Goal: Information Seeking & Learning: Learn about a topic

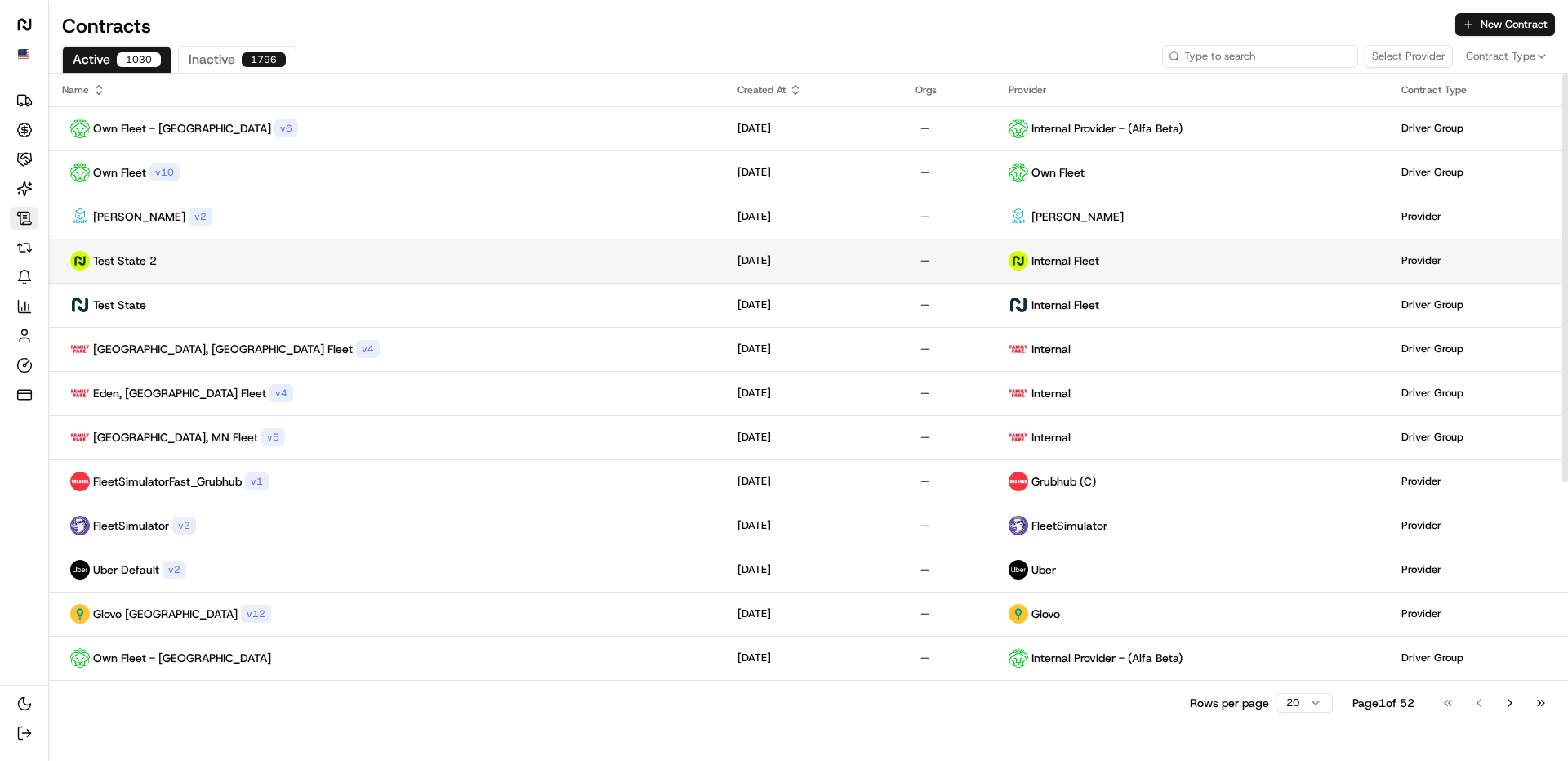
click at [1286, 58] on input at bounding box center [1260, 56] width 196 height 22
type input "jet"
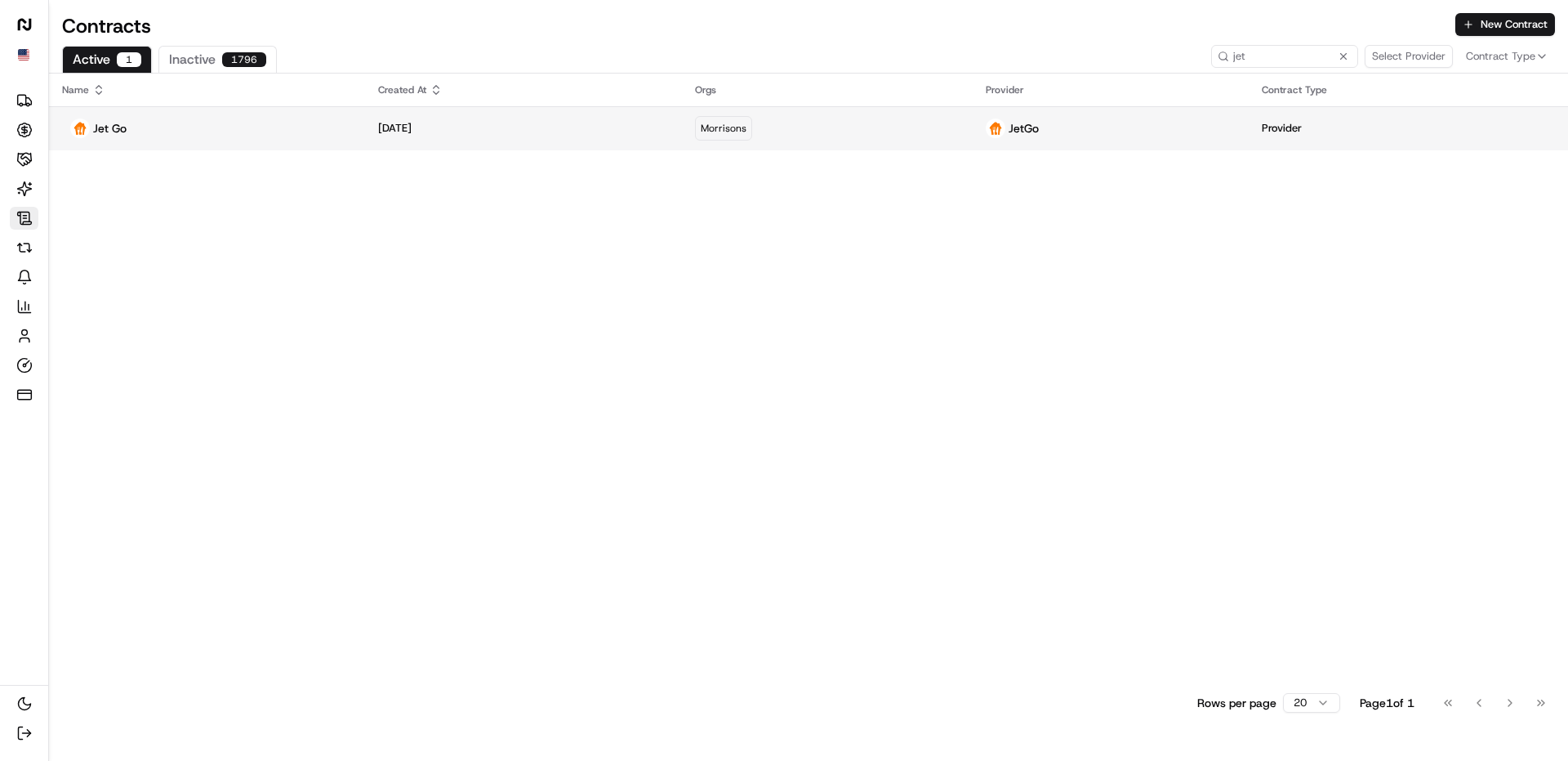
click at [220, 120] on div "Jet Go" at bounding box center [207, 127] width 290 height 20
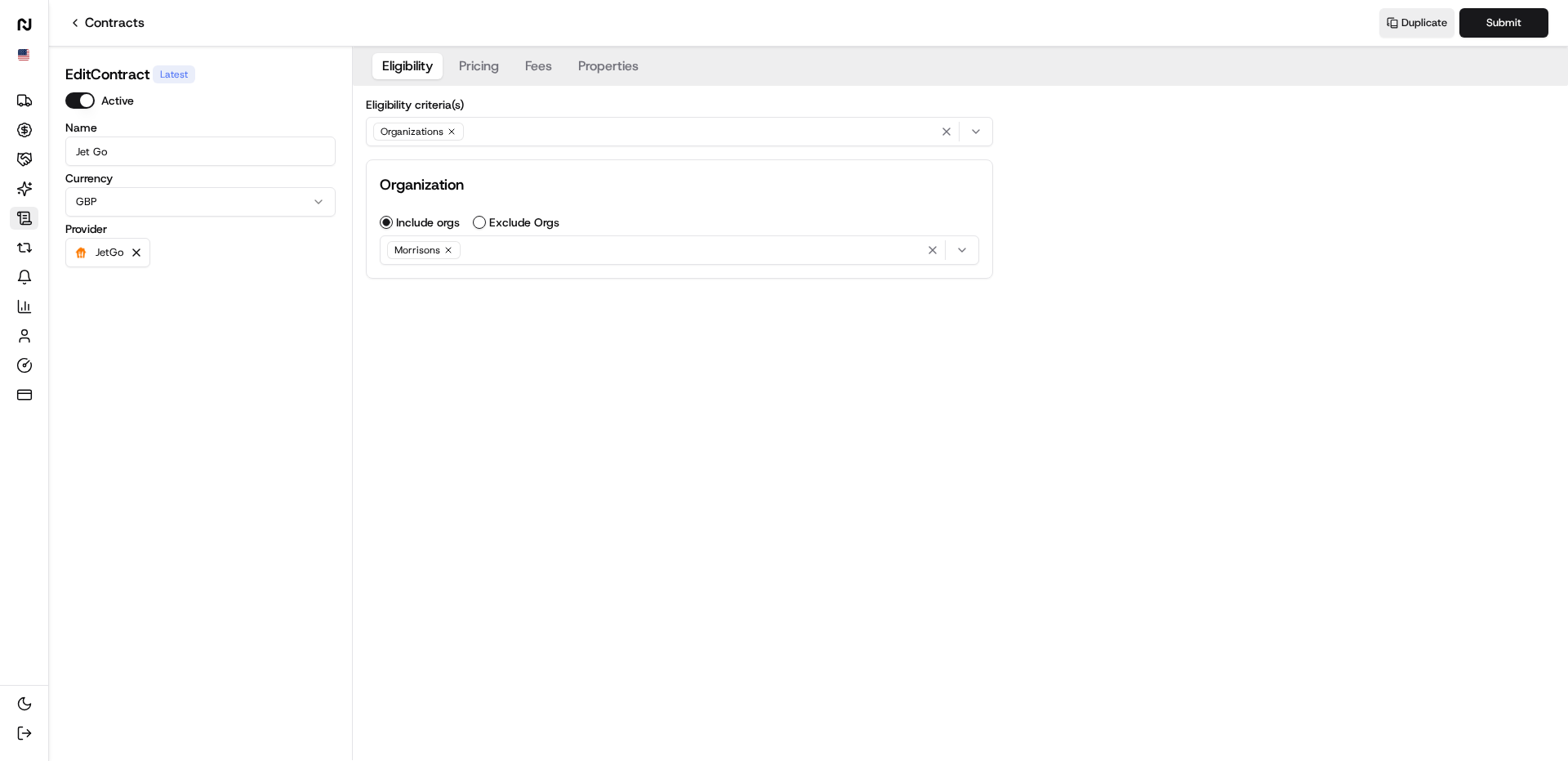
click at [487, 64] on button "Pricing" at bounding box center [480, 67] width 60 height 26
click at [541, 64] on button "Fees" at bounding box center [539, 67] width 47 height 26
click at [602, 64] on button "Properties" at bounding box center [608, 67] width 80 height 26
click at [525, 62] on button "Fees" at bounding box center [539, 67] width 47 height 26
click at [487, 62] on button "Pricing" at bounding box center [480, 67] width 60 height 26
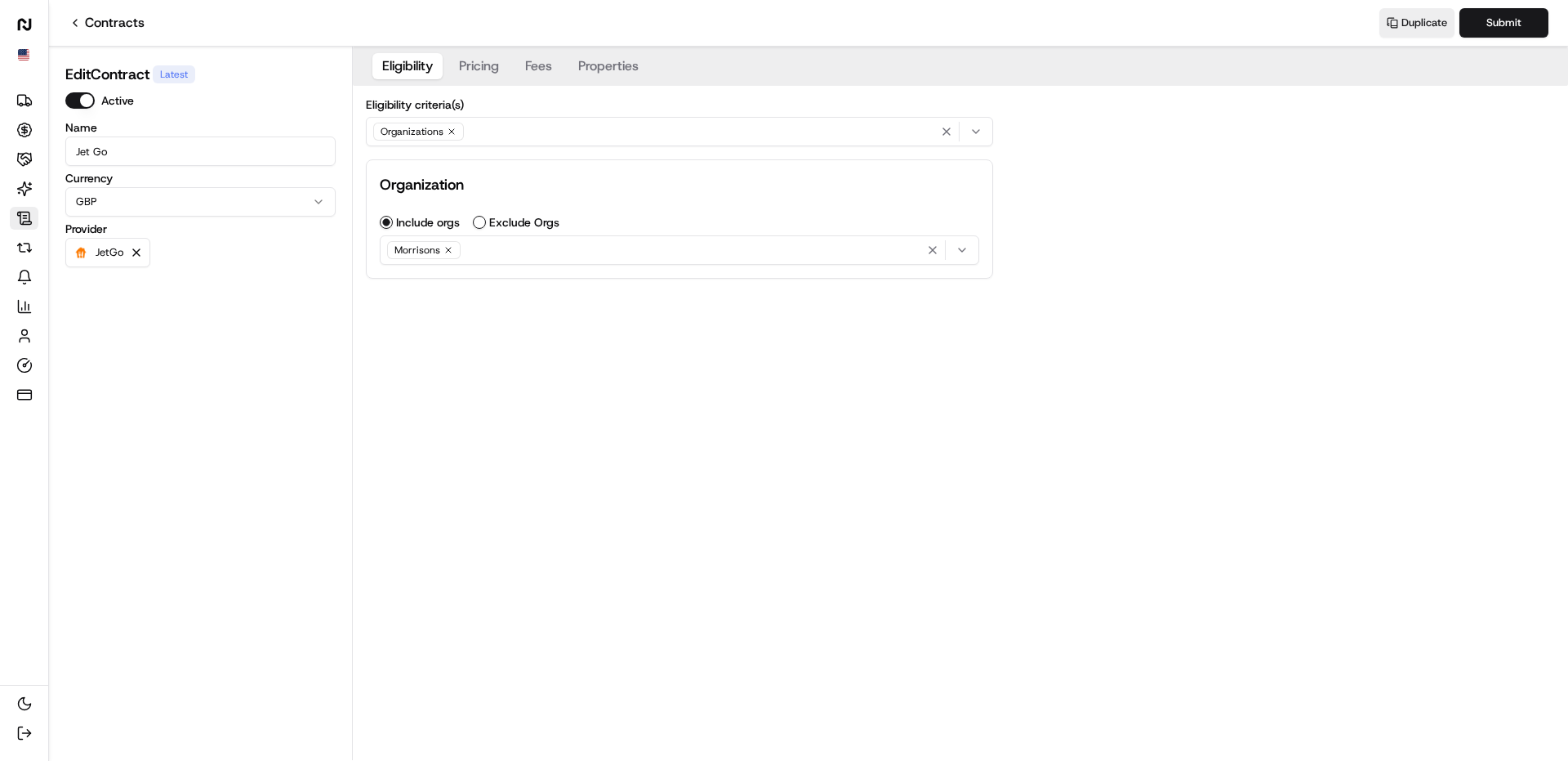
click at [415, 62] on button "Eligibility" at bounding box center [407, 67] width 70 height 26
